Goal: Find specific page/section: Find specific page/section

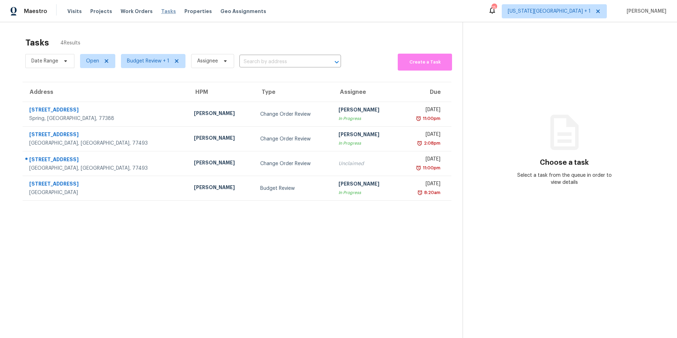
click at [161, 11] on span "Tasks" at bounding box center [168, 11] width 15 height 5
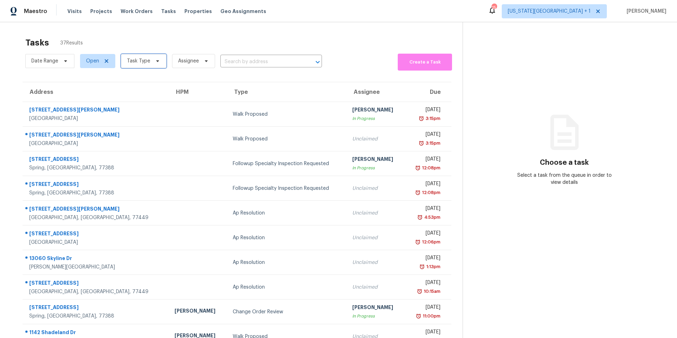
click at [138, 59] on span "Task Type" at bounding box center [138, 60] width 23 height 7
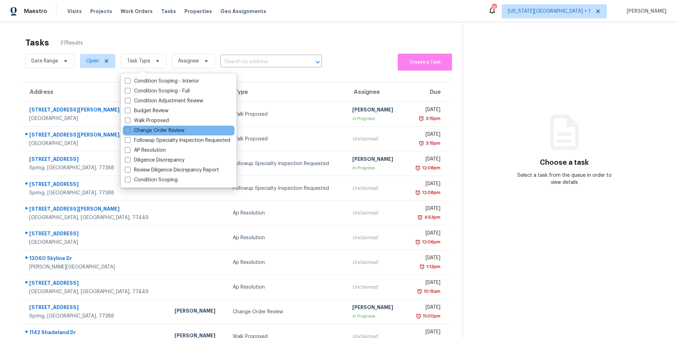
click at [135, 129] on label "Change Order Review" at bounding box center [155, 130] width 60 height 7
click at [129, 129] on input "Change Order Review" at bounding box center [127, 129] width 5 height 5
checkbox input "true"
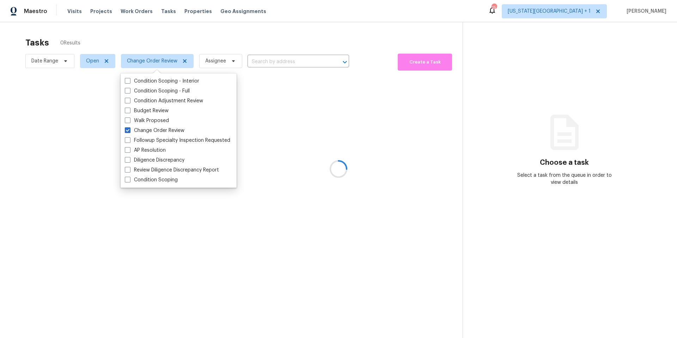
click at [156, 38] on div at bounding box center [338, 169] width 677 height 338
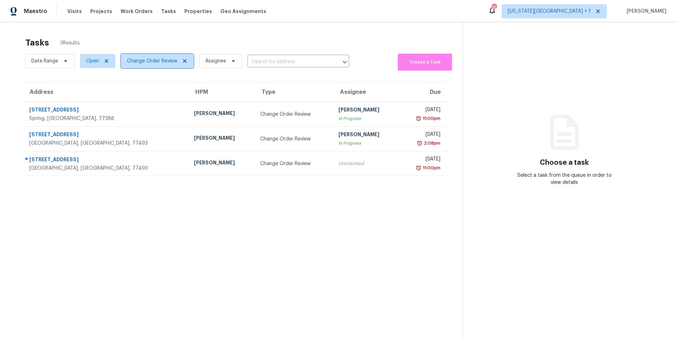
click at [156, 65] on span "Change Order Review" at bounding box center [157, 61] width 73 height 14
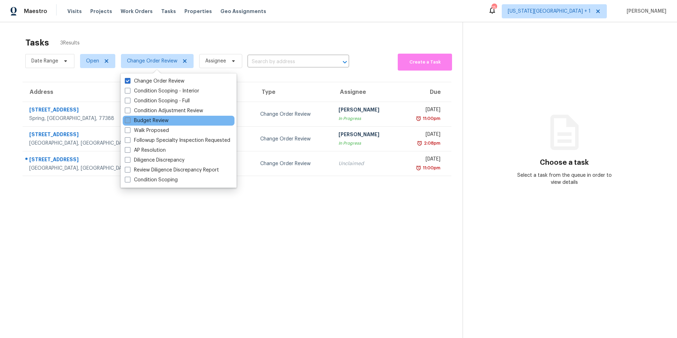
click at [143, 118] on label "Budget Review" at bounding box center [147, 120] width 44 height 7
click at [129, 118] on input "Budget Review" at bounding box center [127, 119] width 5 height 5
checkbox input "true"
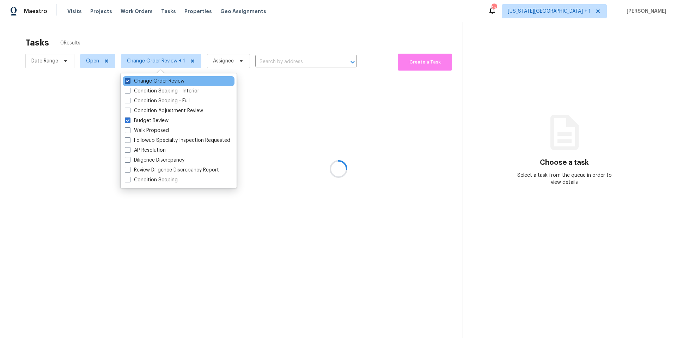
click at [130, 80] on span at bounding box center [128, 81] width 6 height 6
click at [129, 80] on input "Change Order Review" at bounding box center [127, 80] width 5 height 5
checkbox input "false"
click at [152, 48] on div at bounding box center [338, 169] width 677 height 338
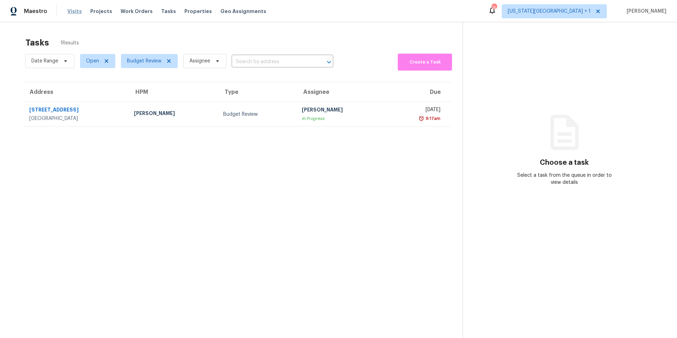
click at [69, 13] on span "Visits" at bounding box center [74, 11] width 14 height 7
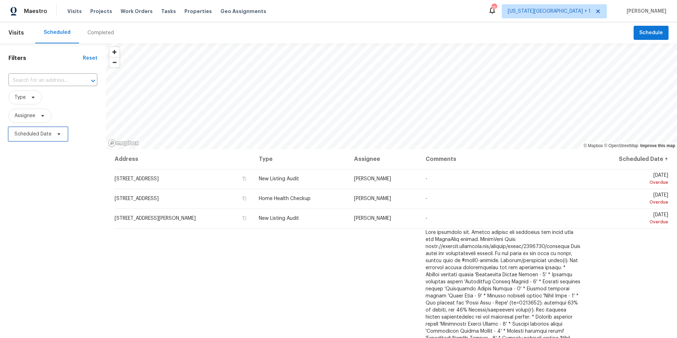
click at [55, 134] on span at bounding box center [58, 134] width 8 height 6
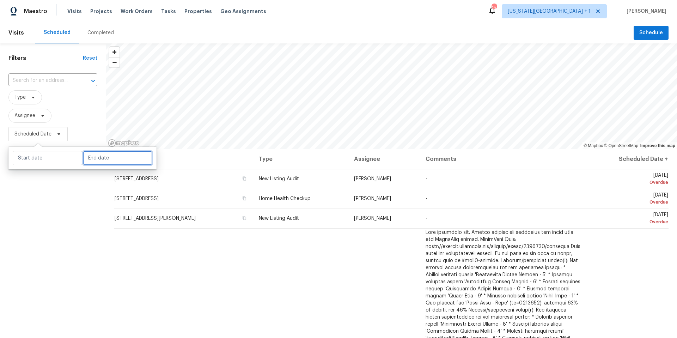
click at [91, 158] on input "text" at bounding box center [117, 158] width 69 height 14
select select "8"
select select "2025"
select select "9"
select select "2025"
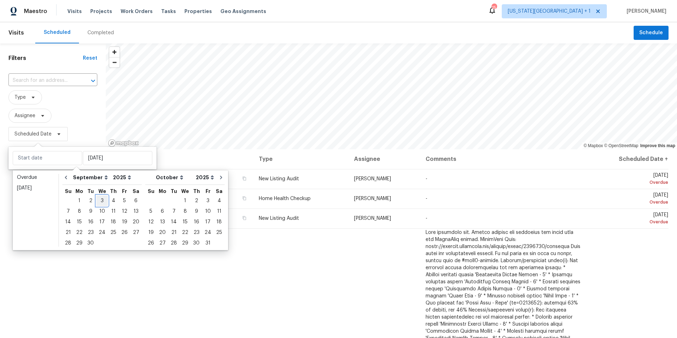
click at [102, 200] on div "3" at bounding box center [102, 201] width 12 height 10
type input "Wed, Sep 03"
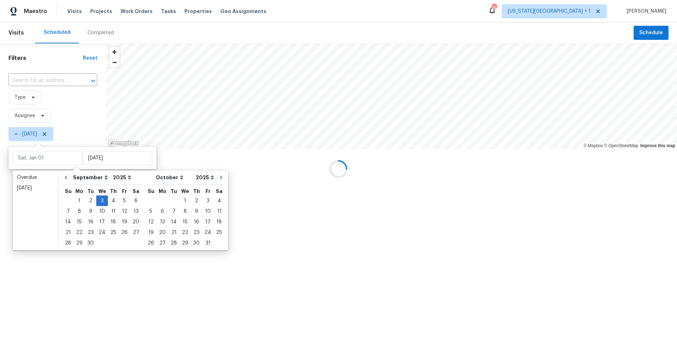
click at [40, 118] on div at bounding box center [338, 169] width 677 height 338
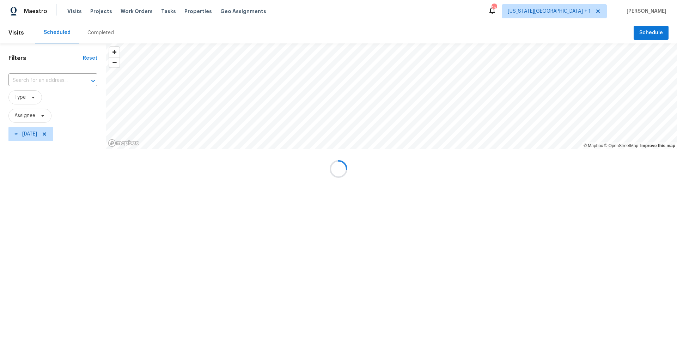
click at [581, 13] on div at bounding box center [338, 169] width 677 height 338
click at [581, 12] on div at bounding box center [338, 169] width 677 height 338
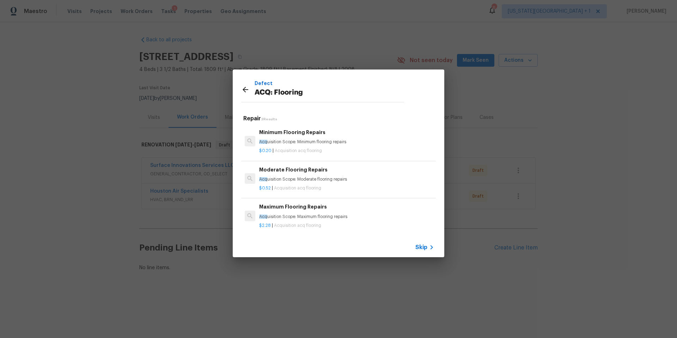
click at [224, 20] on div "Defect ACQ: Flooring Repair 3 Results Minimum Flooring Repairs Acq uisition Sco…" at bounding box center [338, 163] width 677 height 327
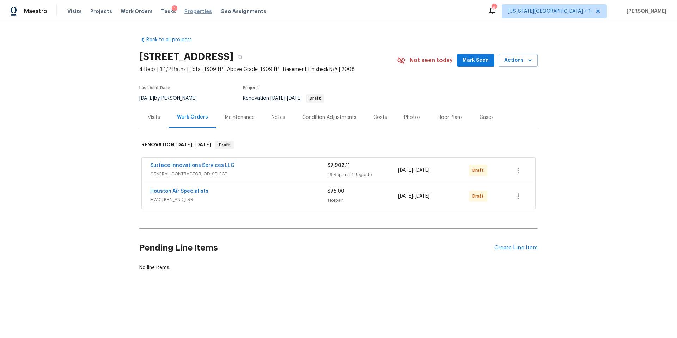
click at [191, 9] on span "Properties" at bounding box center [198, 11] width 28 height 7
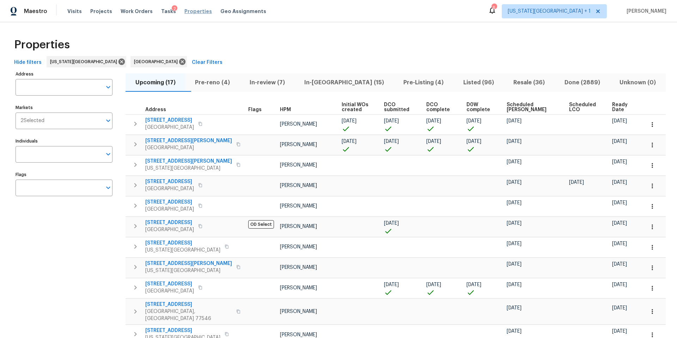
click at [189, 11] on span "Properties" at bounding box center [198, 11] width 28 height 7
click at [215, 80] on span "Pre-reno (4)" at bounding box center [212, 83] width 46 height 10
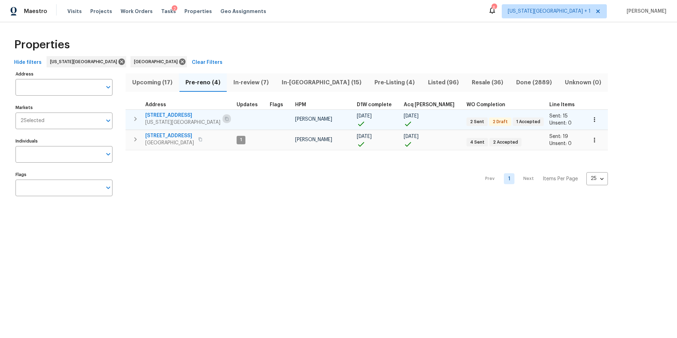
click at [223, 118] on button "button" at bounding box center [227, 119] width 8 height 10
click at [169, 115] on span "7518 NW 76th Pl" at bounding box center [182, 115] width 75 height 7
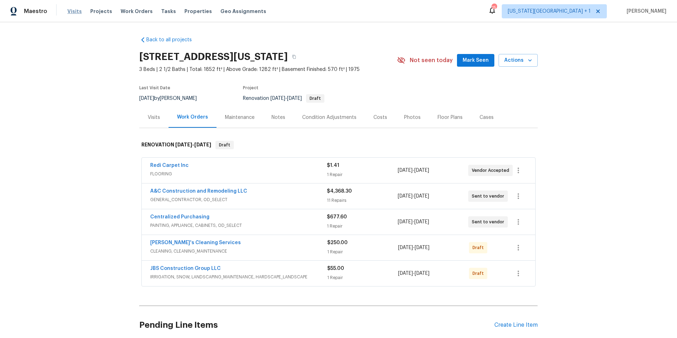
click at [73, 12] on span "Visits" at bounding box center [74, 11] width 14 height 7
